Goal: Task Accomplishment & Management: Complete application form

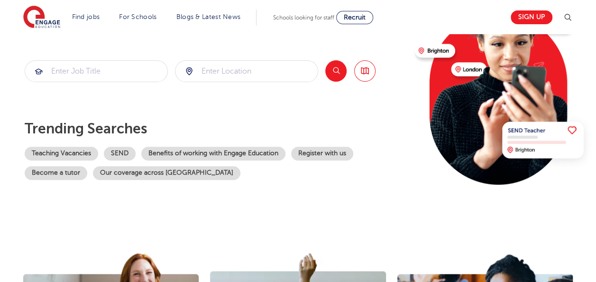
scroll to position [120, 0]
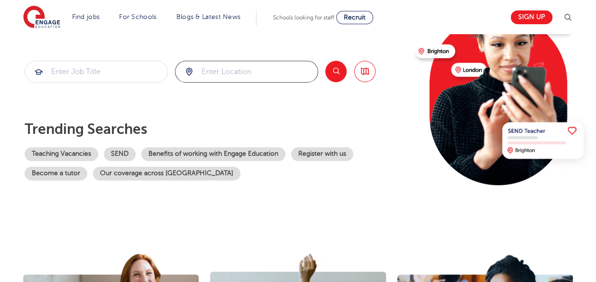
click at [216, 75] on input "search" at bounding box center [246, 71] width 142 height 21
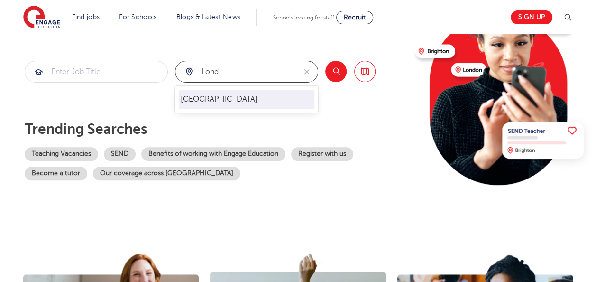
click at [224, 96] on li "London" at bounding box center [247, 99] width 136 height 19
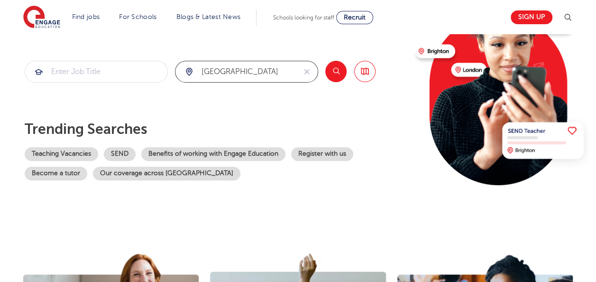
type input "London"
click at [332, 74] on button "Search" at bounding box center [335, 71] width 21 height 21
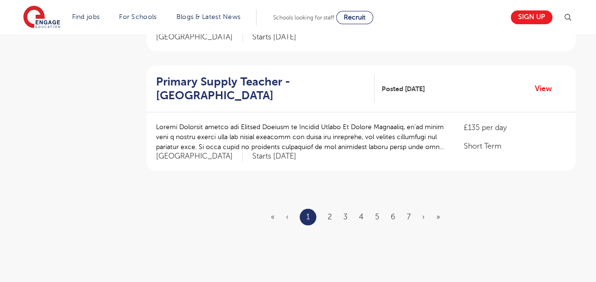
scroll to position [1139, 0]
click at [331, 212] on link "2" at bounding box center [330, 216] width 4 height 9
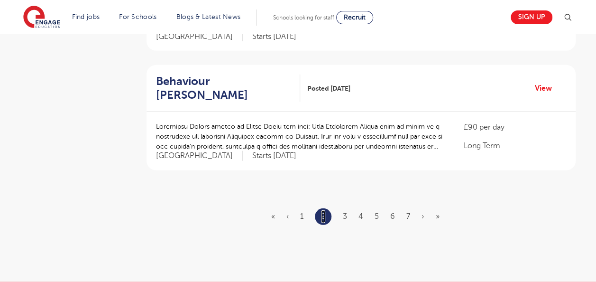
scroll to position [0, 0]
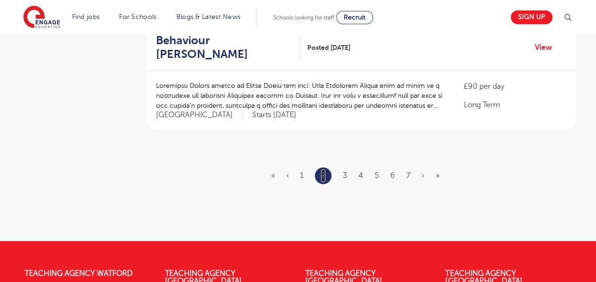
scroll to position [1187, 0]
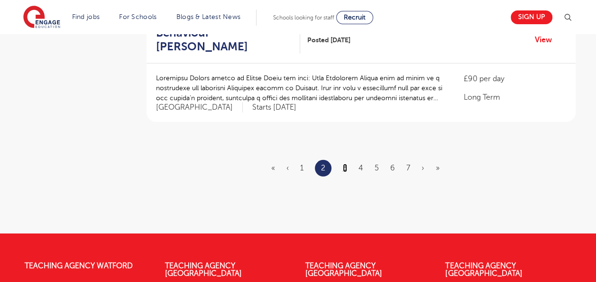
click at [347, 164] on link "3" at bounding box center [345, 168] width 4 height 9
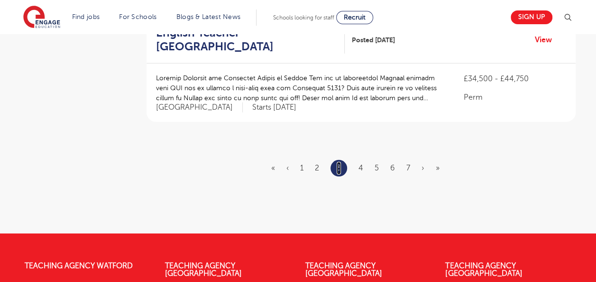
scroll to position [0, 0]
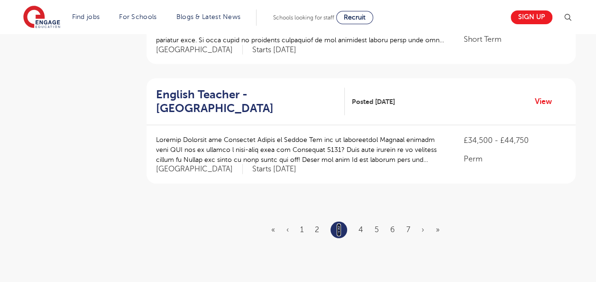
scroll to position [1126, 0]
click at [360, 223] on li "4" at bounding box center [361, 229] width 5 height 12
click at [361, 228] on link "4" at bounding box center [361, 229] width 5 height 9
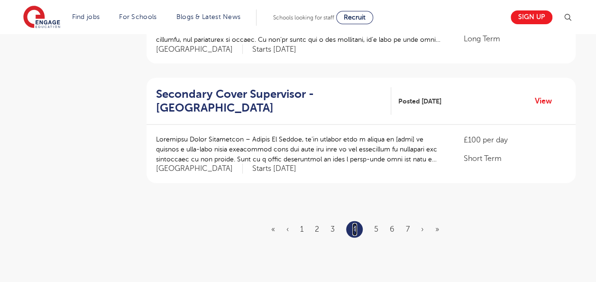
scroll to position [0, 0]
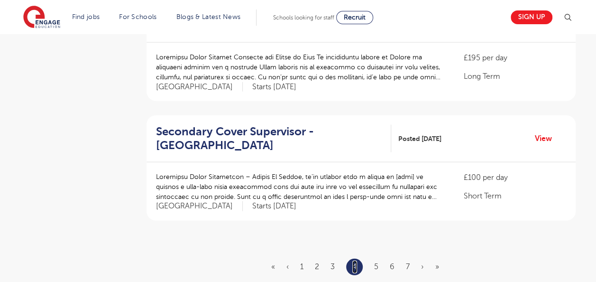
scroll to position [1093, 0]
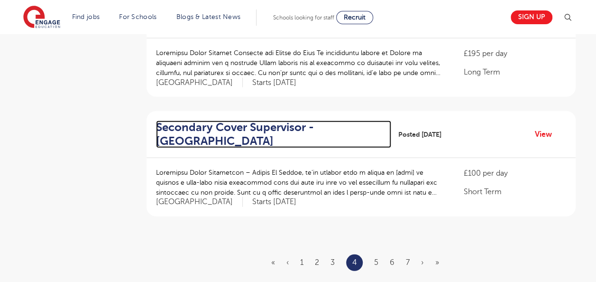
click at [196, 120] on h2 "Secondary Cover Supervisor - Lewisham" at bounding box center [270, 134] width 228 height 28
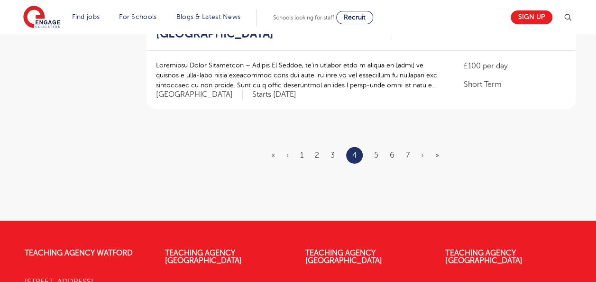
scroll to position [1218, 0]
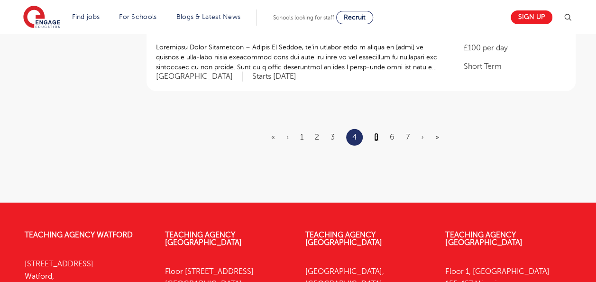
click at [376, 133] on link "5" at bounding box center [376, 137] width 4 height 9
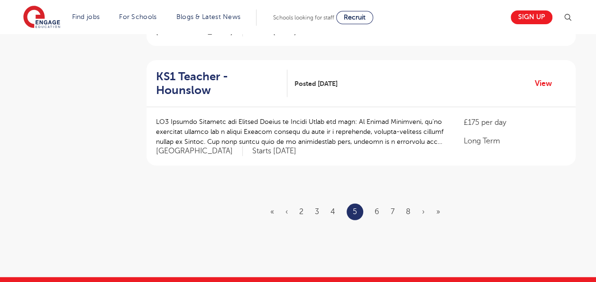
scroll to position [1144, 0]
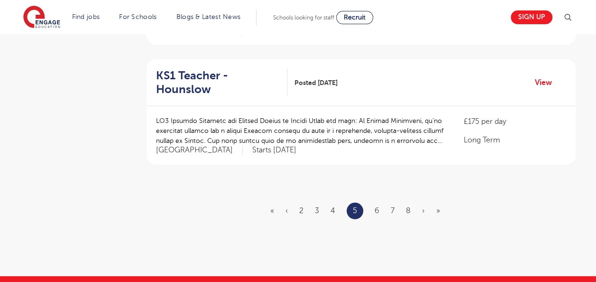
click at [381, 203] on ul "« ‹ 2 3 4 5 6 7 8 › »" at bounding box center [360, 211] width 181 height 17
click at [377, 206] on link "6" at bounding box center [377, 210] width 5 height 9
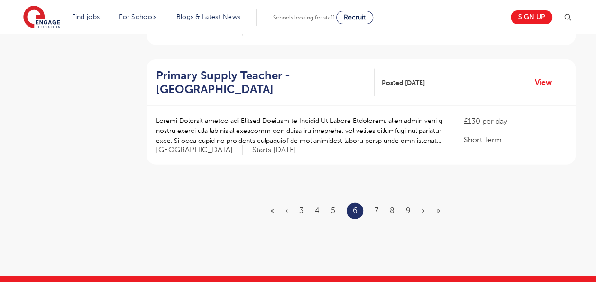
scroll to position [0, 0]
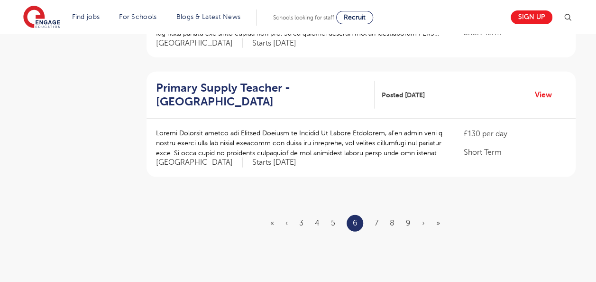
scroll to position [1133, 0]
click at [367, 214] on ul "« ‹ 3 4 5 6 7 8 9 › »" at bounding box center [360, 222] width 181 height 17
click at [376, 218] on link "7" at bounding box center [377, 222] width 4 height 9
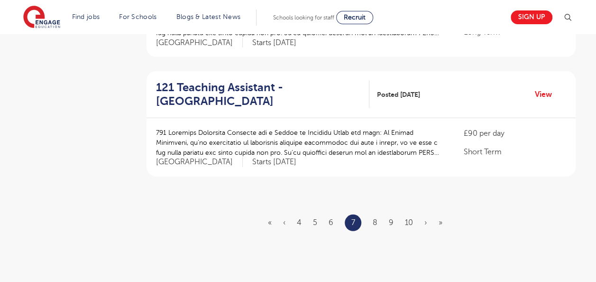
scroll to position [0, 0]
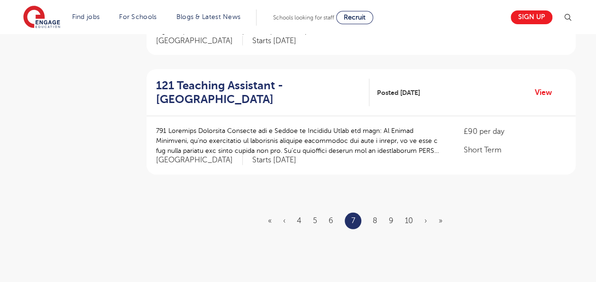
scroll to position [1135, 0]
click at [373, 215] on link "8" at bounding box center [375, 219] width 5 height 9
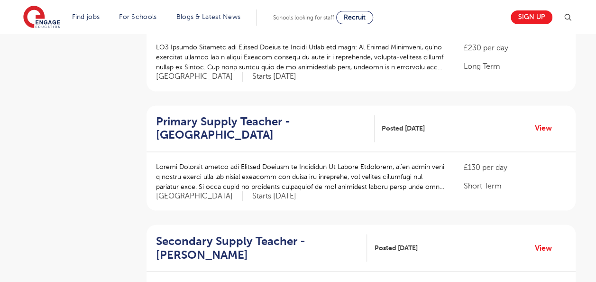
scroll to position [817, 0]
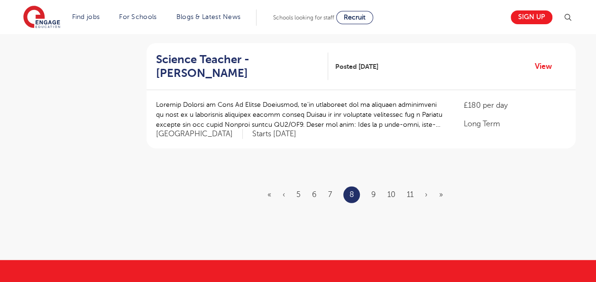
scroll to position [1163, 0]
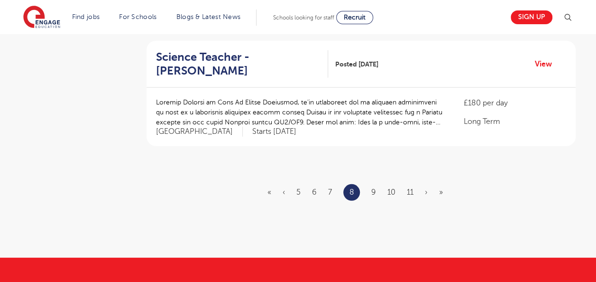
click at [379, 184] on ul "« ‹ 5 6 7 8 9 10 11 › »" at bounding box center [361, 192] width 187 height 17
click at [372, 188] on link "9" at bounding box center [373, 192] width 5 height 9
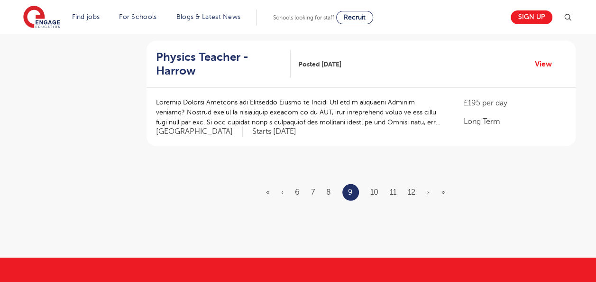
scroll to position [0, 0]
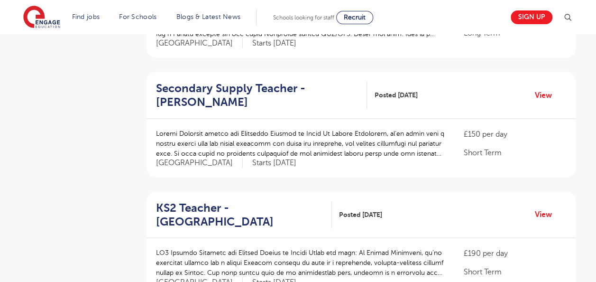
scroll to position [1134, 0]
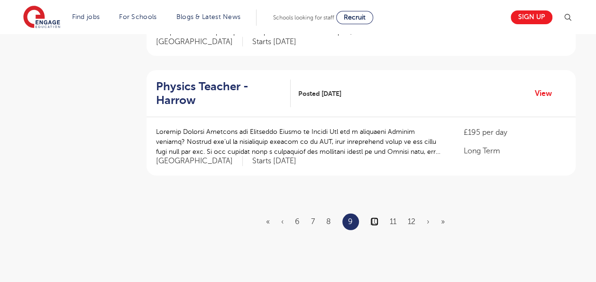
click at [377, 217] on link "10" at bounding box center [374, 221] width 8 height 9
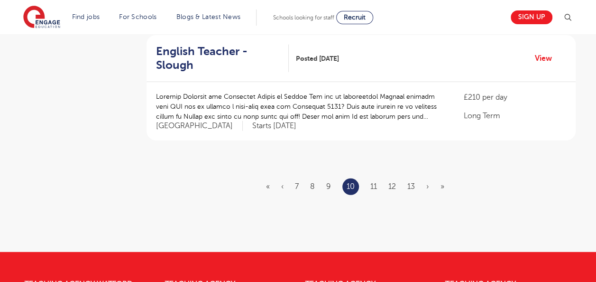
scroll to position [1174, 0]
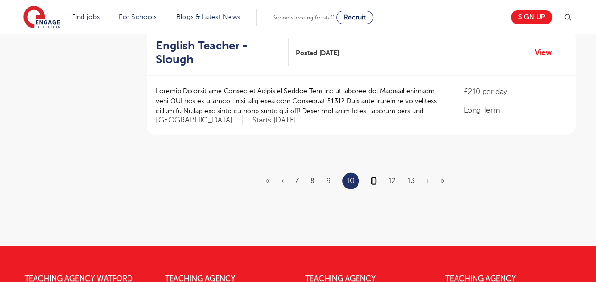
click at [371, 176] on link "11" at bounding box center [373, 180] width 7 height 9
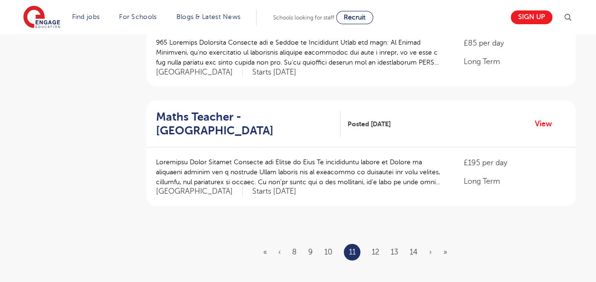
scroll to position [1131, 0]
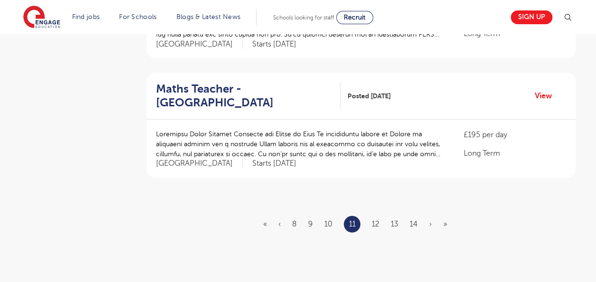
click at [382, 216] on ul "« ‹ 8 9 10 11 12 13 14 › »" at bounding box center [360, 224] width 195 height 17
click at [372, 220] on link "12" at bounding box center [376, 224] width 8 height 9
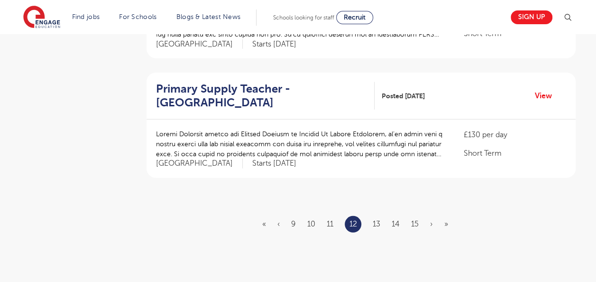
scroll to position [0, 0]
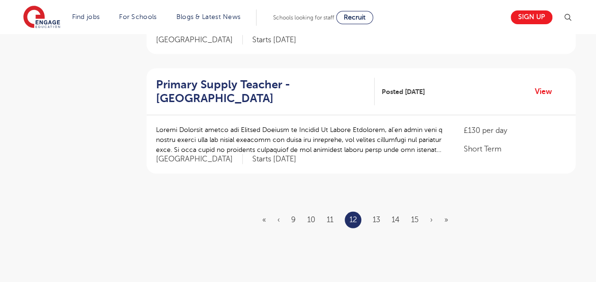
scroll to position [1136, 0]
click at [379, 215] on link "13" at bounding box center [377, 219] width 8 height 9
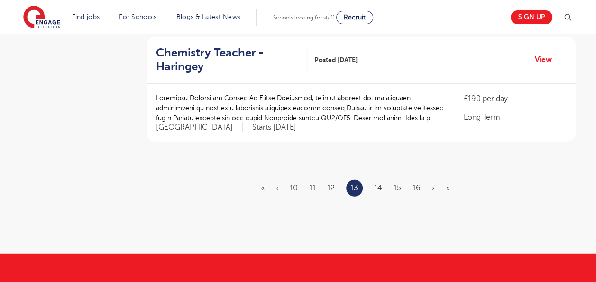
scroll to position [1197, 0]
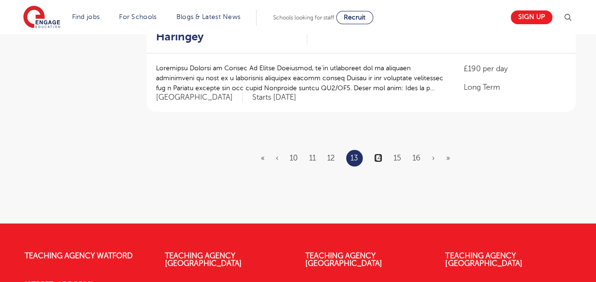
click at [377, 154] on link "14" at bounding box center [378, 158] width 8 height 9
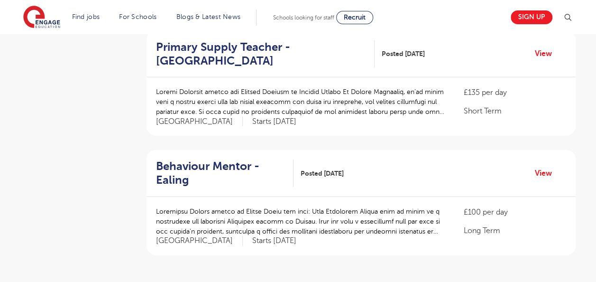
scroll to position [1076, 0]
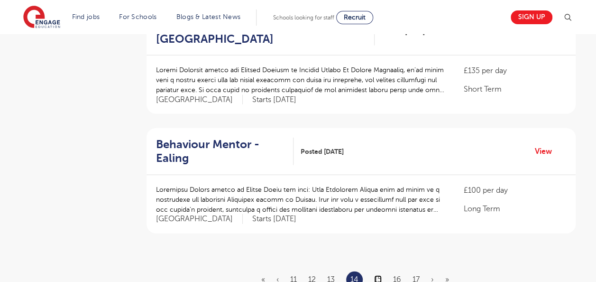
click at [376, 275] on link "15" at bounding box center [378, 279] width 8 height 9
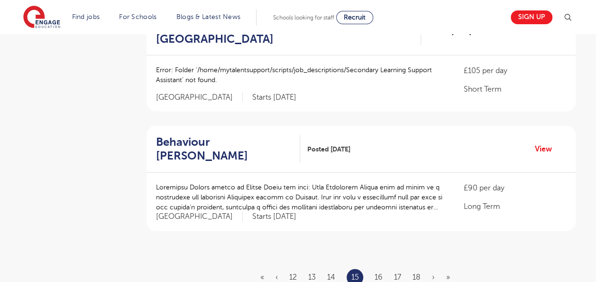
scroll to position [0, 0]
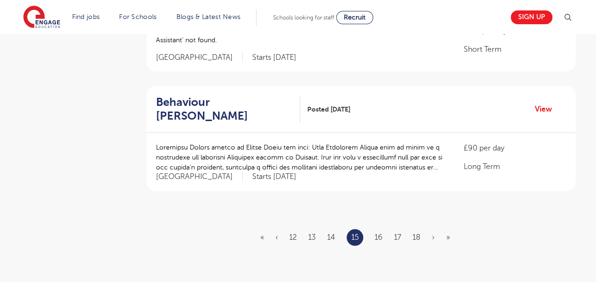
scroll to position [1124, 0]
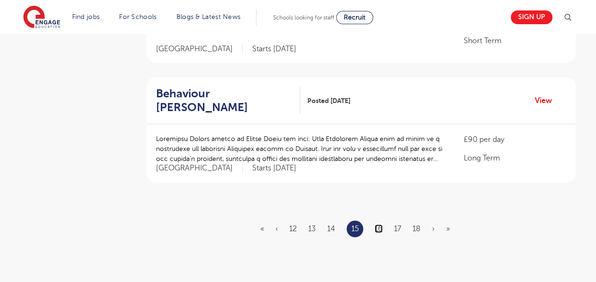
click at [375, 224] on link "16" at bounding box center [379, 228] width 8 height 9
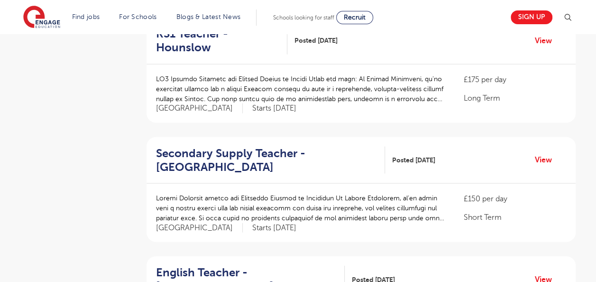
scroll to position [1194, 0]
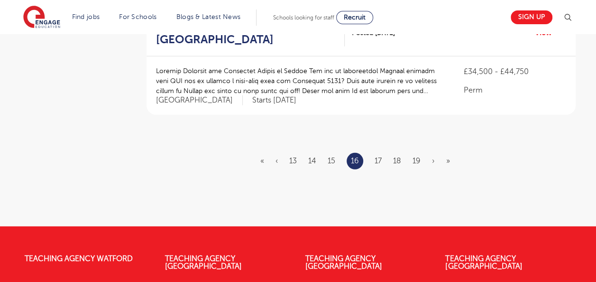
click at [382, 157] on ul "« ‹ 13 14 15 16 17 18 19 › »" at bounding box center [360, 161] width 201 height 17
click at [372, 160] on ul "« ‹ 13 14 15 16 17 18 19 › »" at bounding box center [360, 161] width 201 height 17
click at [378, 159] on link "17" at bounding box center [378, 161] width 7 height 9
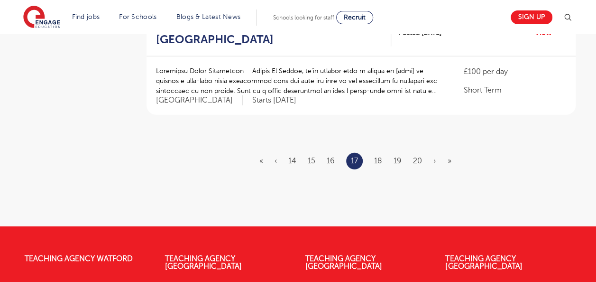
scroll to position [0, 0]
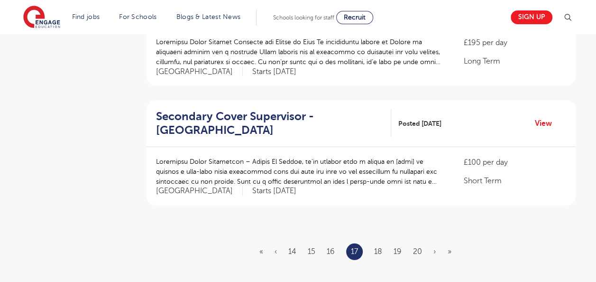
scroll to position [1107, 0]
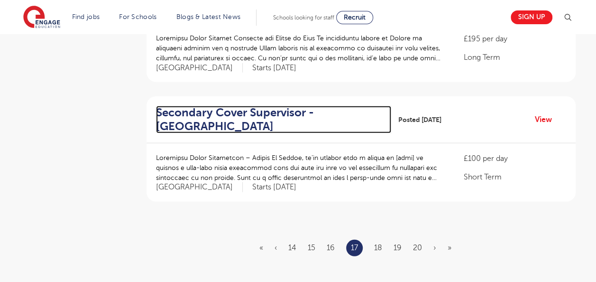
click at [193, 106] on h2 "Secondary Cover Supervisor - Lewisham" at bounding box center [270, 120] width 228 height 28
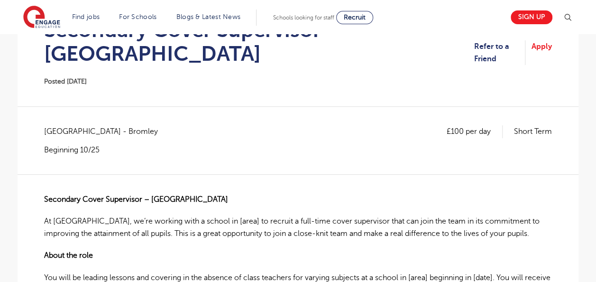
scroll to position [125, 0]
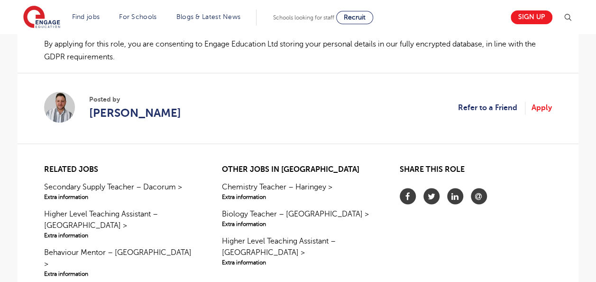
scroll to position [759, 0]
click at [546, 102] on link "Apply" at bounding box center [542, 108] width 20 height 12
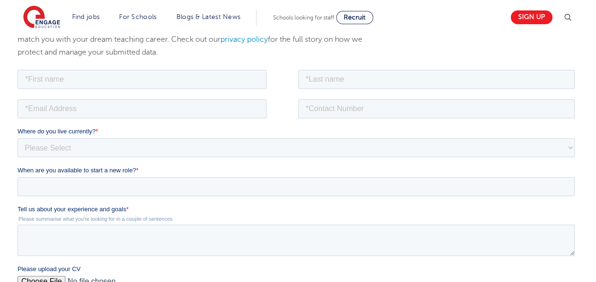
scroll to position [159, 0]
click at [74, 79] on input "text" at bounding box center [142, 77] width 249 height 19
type input "sabiha"
click at [329, 78] on input "text" at bounding box center [436, 77] width 277 height 19
type input "Akthar"
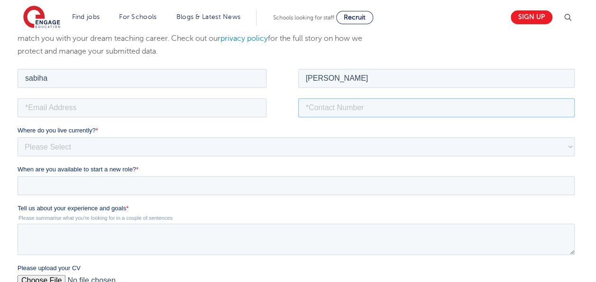
click at [325, 110] on input "tel" at bounding box center [436, 107] width 277 height 19
type input "+447480565052"
click at [143, 115] on input "email" at bounding box center [142, 107] width 249 height 19
type input "sabiha.akthar@hotmail.com"
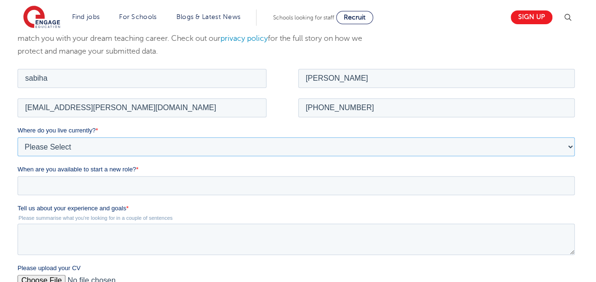
click at [109, 144] on select "Please Select UK Canada Ireland Australia New Zealand Europe USA South Africa J…" at bounding box center [296, 146] width 557 height 19
select select "UK"
click at [18, 137] on select "Please Select UK Canada Ireland Australia New Zealand Europe USA South Africa J…" at bounding box center [296, 146] width 557 height 19
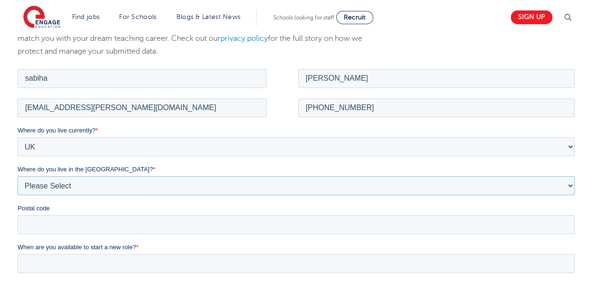
click at [76, 180] on select "Please Select Overseas Barnsley Bedfordshire Berkshire Bournemouth Bracknell Fo…" at bounding box center [296, 184] width 557 height 19
select select "City of London"
click at [18, 175] on select "Please Select Overseas Barnsley Bedfordshire Berkshire Bournemouth Bracknell Fo…" at bounding box center [296, 184] width 557 height 19
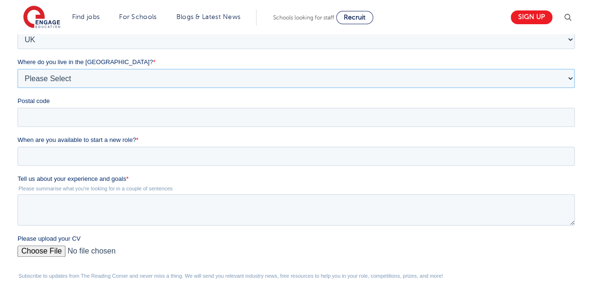
scroll to position [268, 0]
click at [50, 120] on input "Postal code" at bounding box center [296, 116] width 557 height 19
type input "e13 9de"
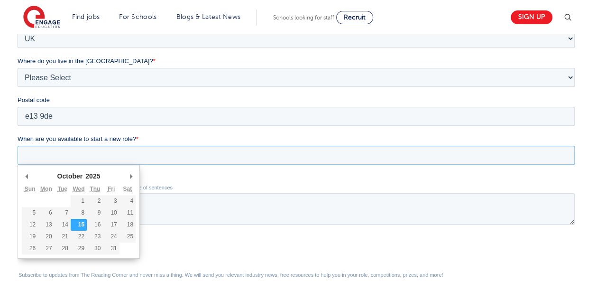
click at [63, 148] on input "When are you available to start a new role? *" at bounding box center [296, 155] width 557 height 19
type div "2025-10-15"
type input "2025/10/15"
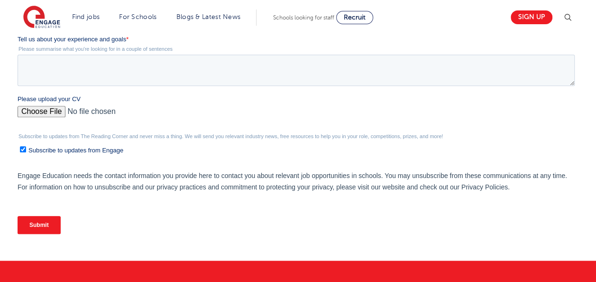
scroll to position [410, 0]
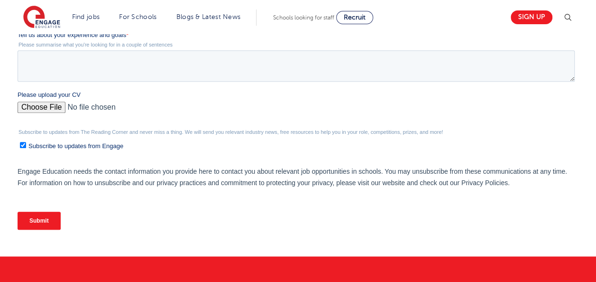
click at [50, 105] on input "Please upload your CV" at bounding box center [296, 110] width 557 height 19
type input "C:\fakepath\Sabiha_Akthar_CV (5).docx"
click at [27, 221] on input "Submit" at bounding box center [39, 221] width 43 height 18
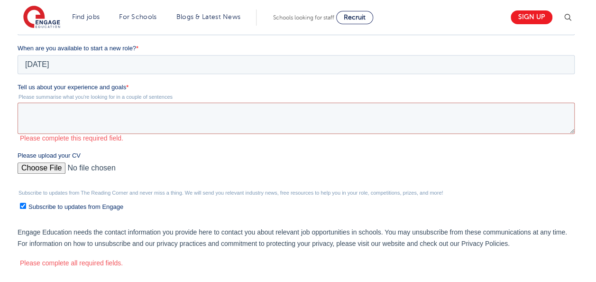
scroll to position [357, 0]
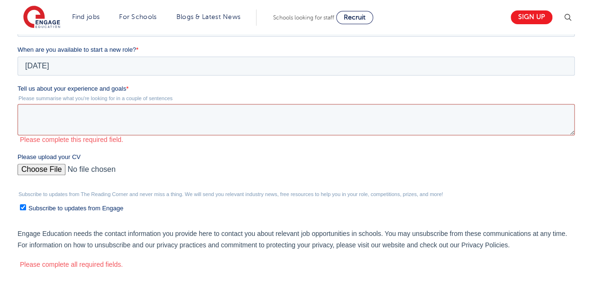
click at [78, 113] on textarea "Tell us about your experience and goals *" at bounding box center [296, 119] width 557 height 31
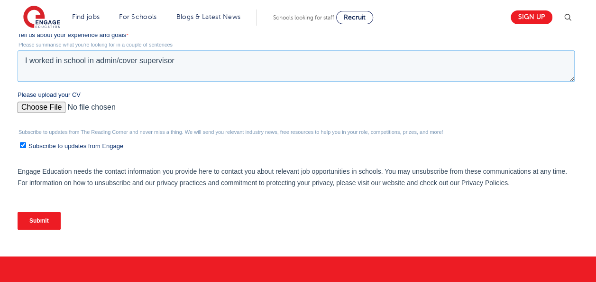
scroll to position [411, 0]
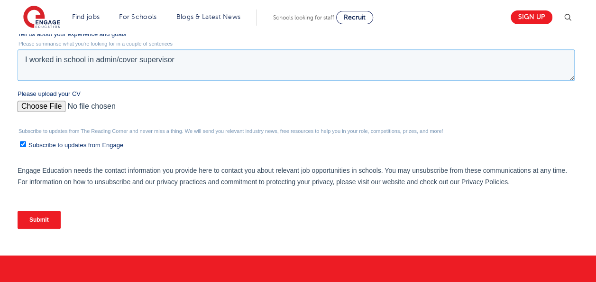
type textarea "I worked in school in admin/cover supervisor"
click at [37, 219] on input "Submit" at bounding box center [39, 220] width 43 height 18
